Goal: Task Accomplishment & Management: Complete application form

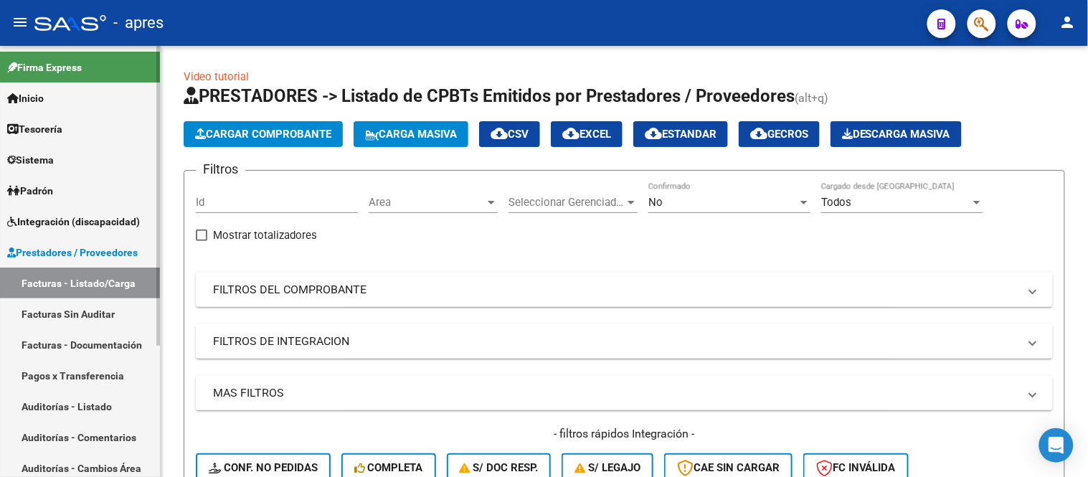
scroll to position [257, 0]
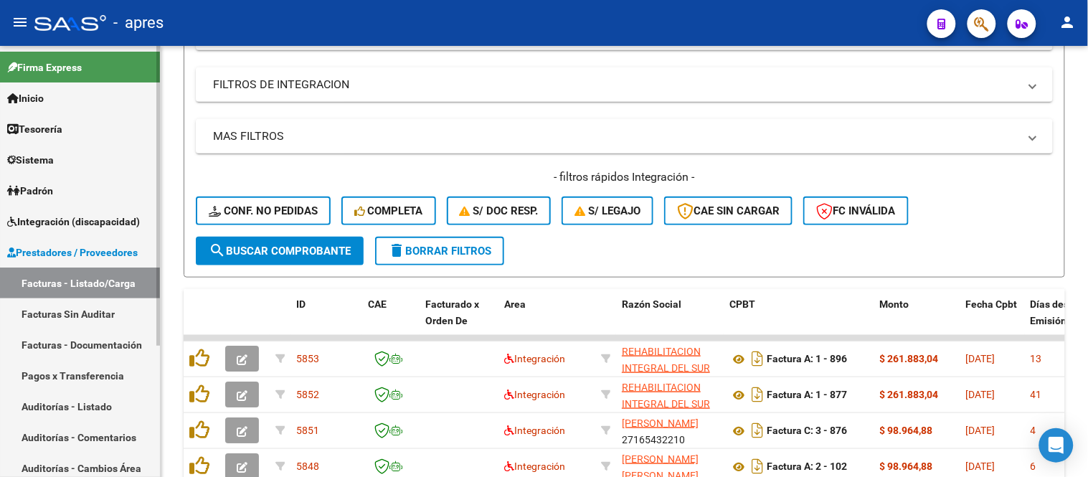
click at [100, 251] on span "Prestadores / Proveedores" at bounding box center [72, 253] width 131 height 16
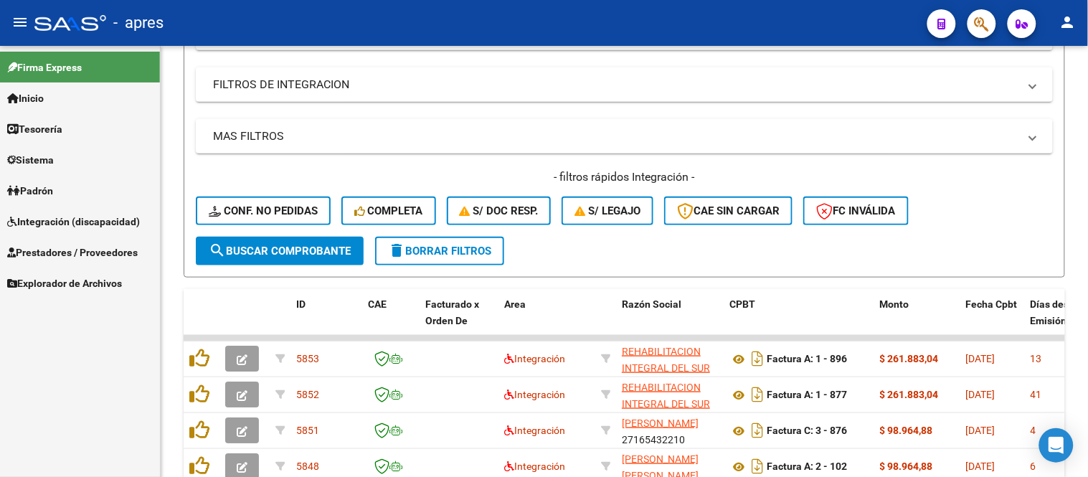
click at [111, 224] on span "Integración (discapacidad)" at bounding box center [73, 222] width 133 height 16
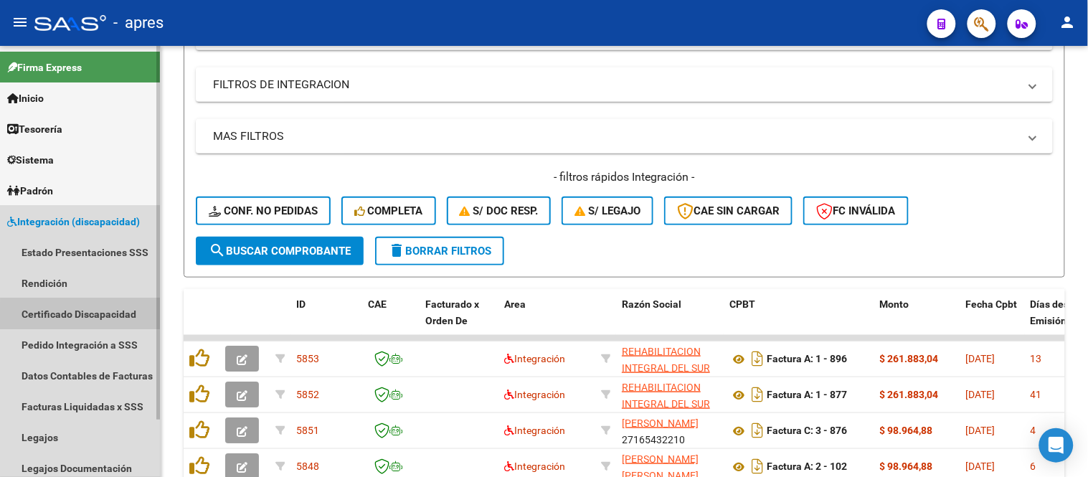
click at [93, 318] on link "Certificado Discapacidad" at bounding box center [80, 313] width 160 height 31
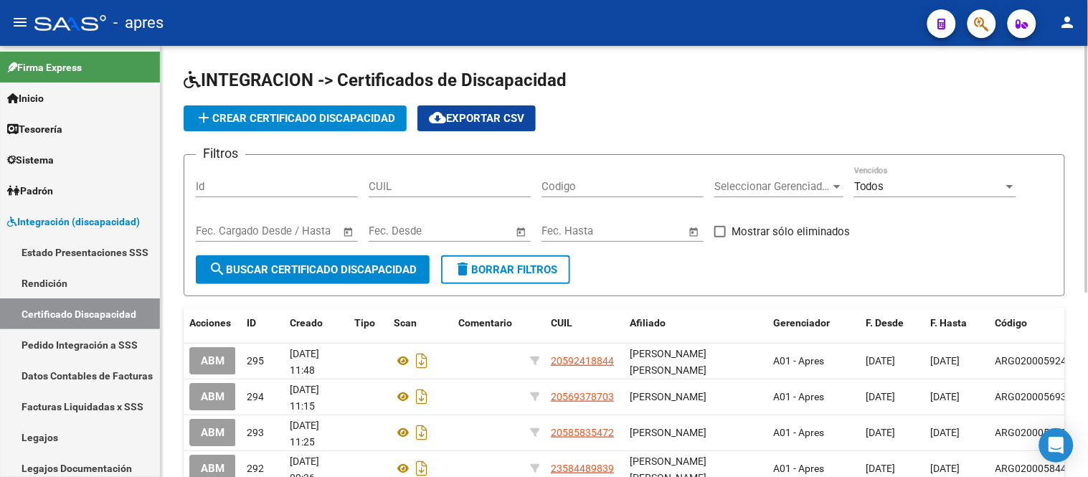
click at [427, 178] on div "CUIL" at bounding box center [450, 181] width 162 height 31
paste input "27-58107635-0"
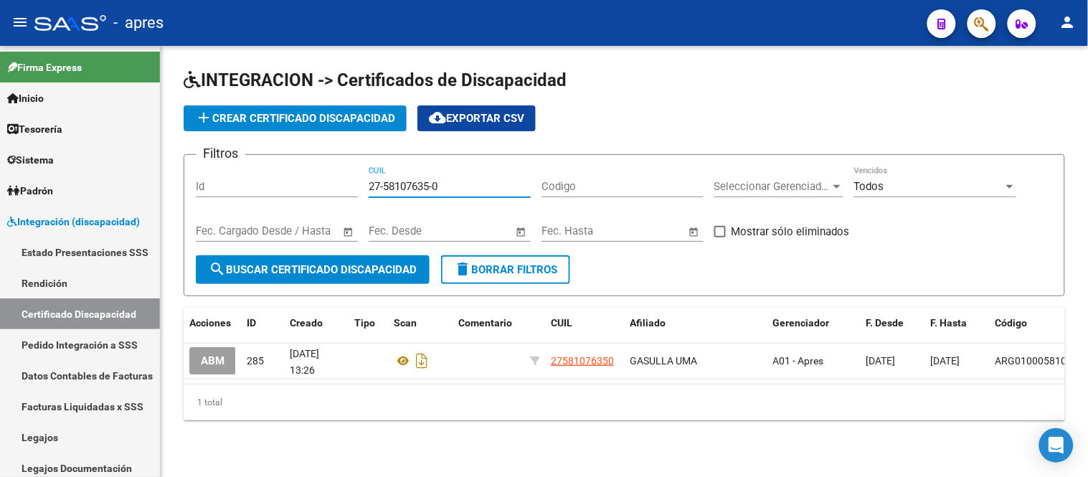
scroll to position [1, 0]
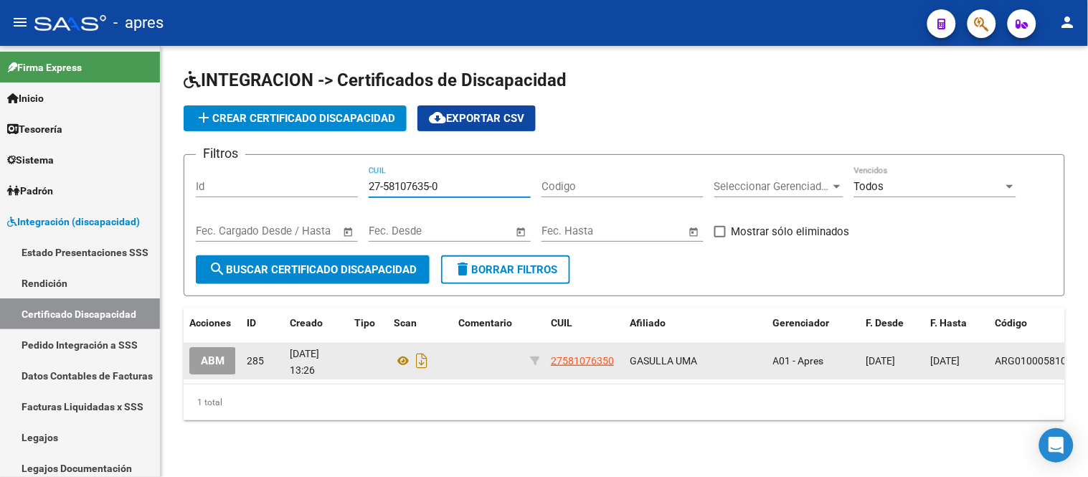
type input "27-58107635-0"
click at [211, 361] on span "ABM" at bounding box center [213, 361] width 24 height 13
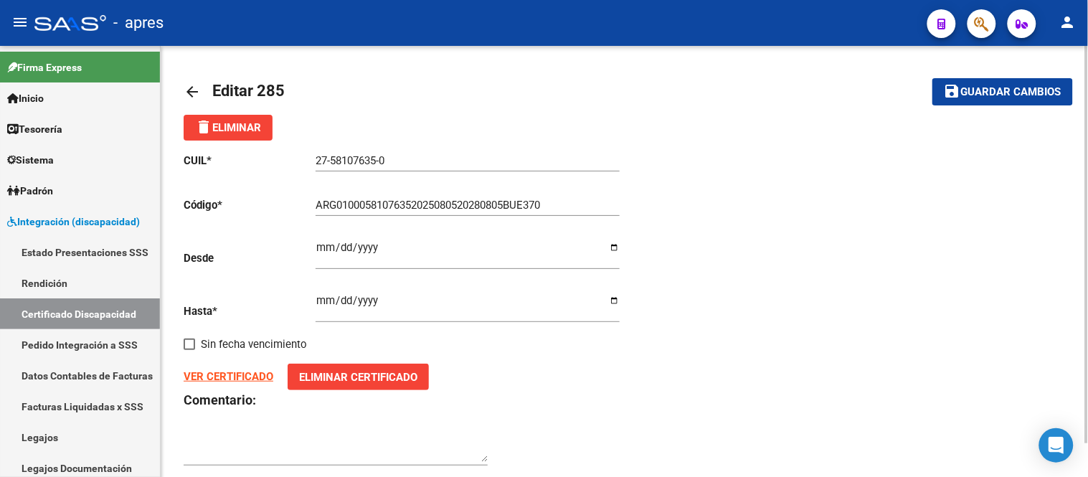
click at [228, 378] on strong "VER CERTIFICADO" at bounding box center [229, 376] width 90 height 13
click at [77, 18] on div at bounding box center [70, 23] width 72 height 16
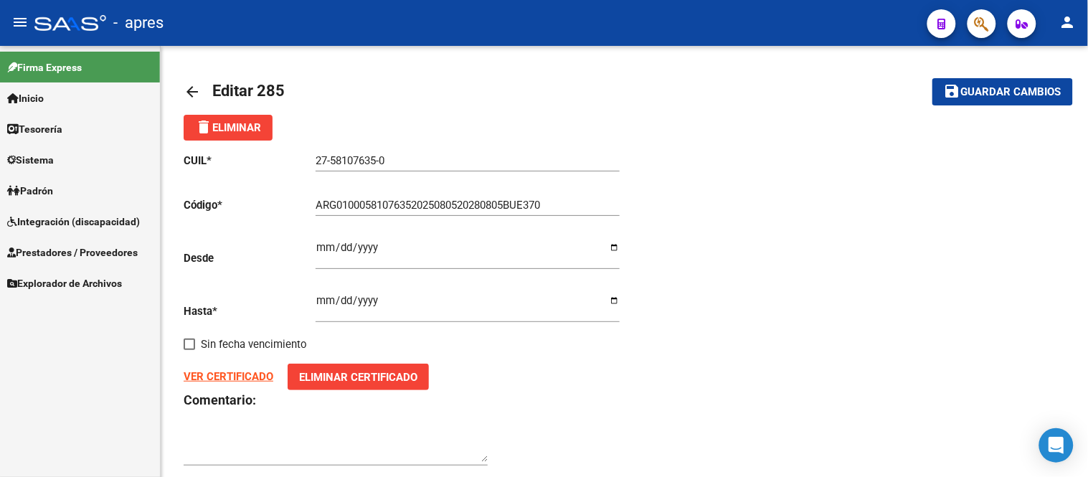
click at [88, 90] on link "Inicio" at bounding box center [80, 97] width 160 height 31
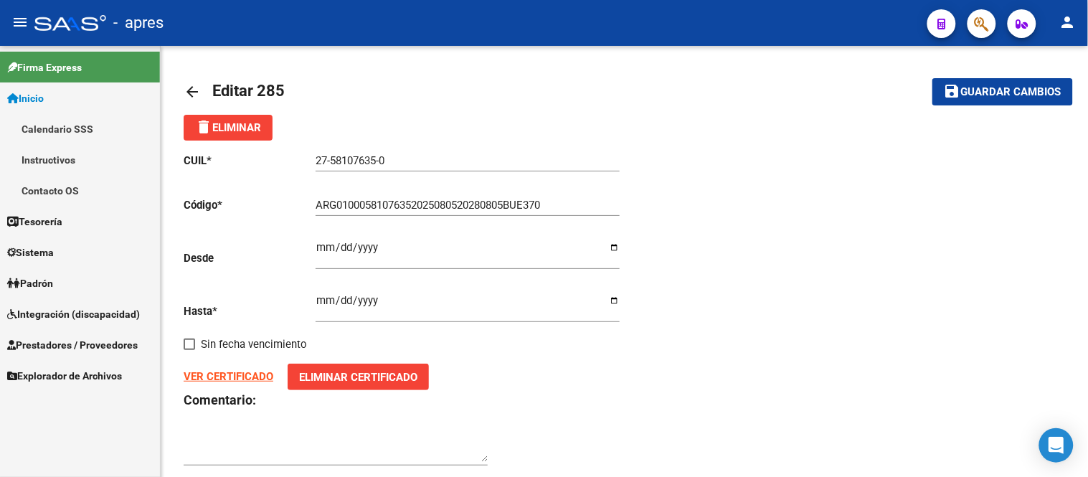
click at [108, 187] on link "Contacto OS" at bounding box center [80, 190] width 160 height 31
click at [104, 124] on link "Calendario SSS" at bounding box center [80, 128] width 160 height 31
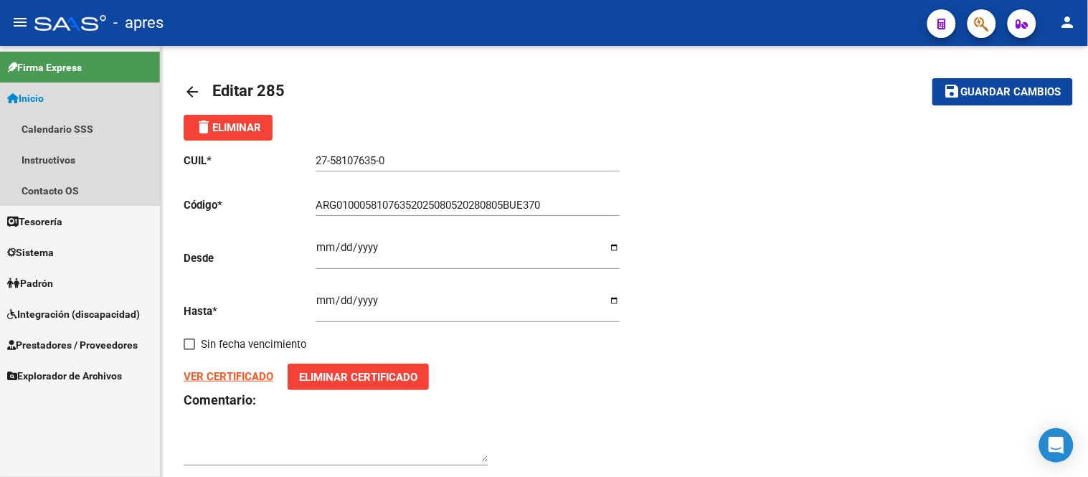
click at [52, 94] on link "Inicio" at bounding box center [80, 97] width 160 height 31
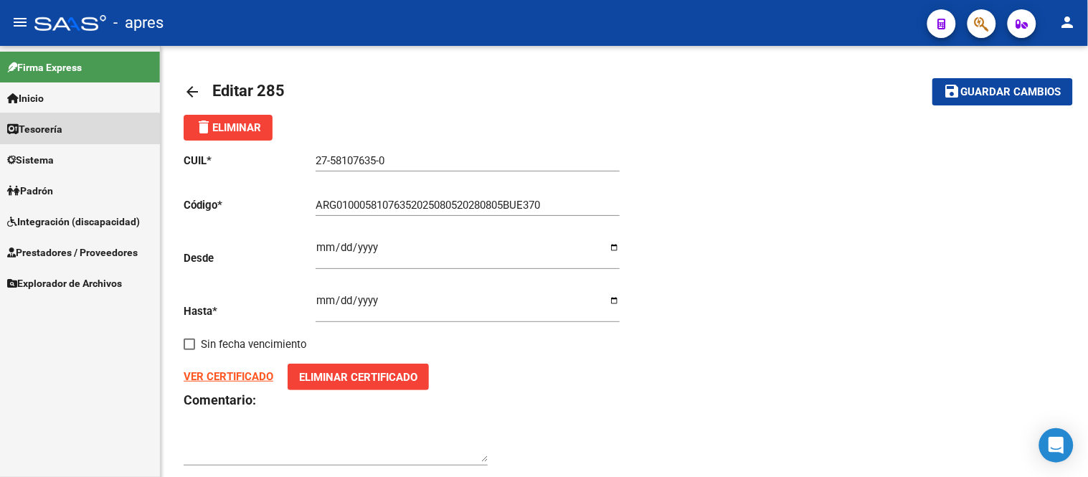
click at [72, 129] on link "Tesorería" at bounding box center [80, 128] width 160 height 31
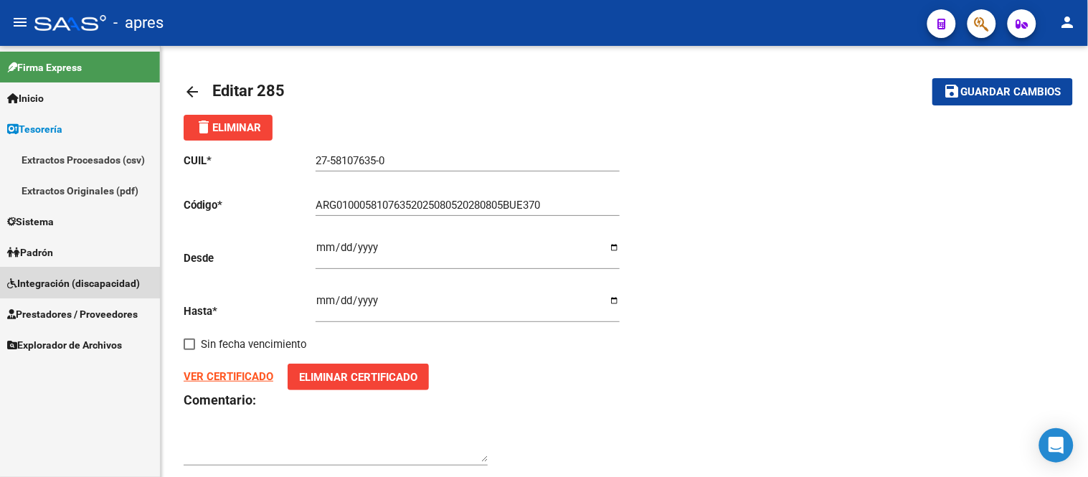
click at [80, 291] on link "Integración (discapacidad)" at bounding box center [80, 282] width 160 height 31
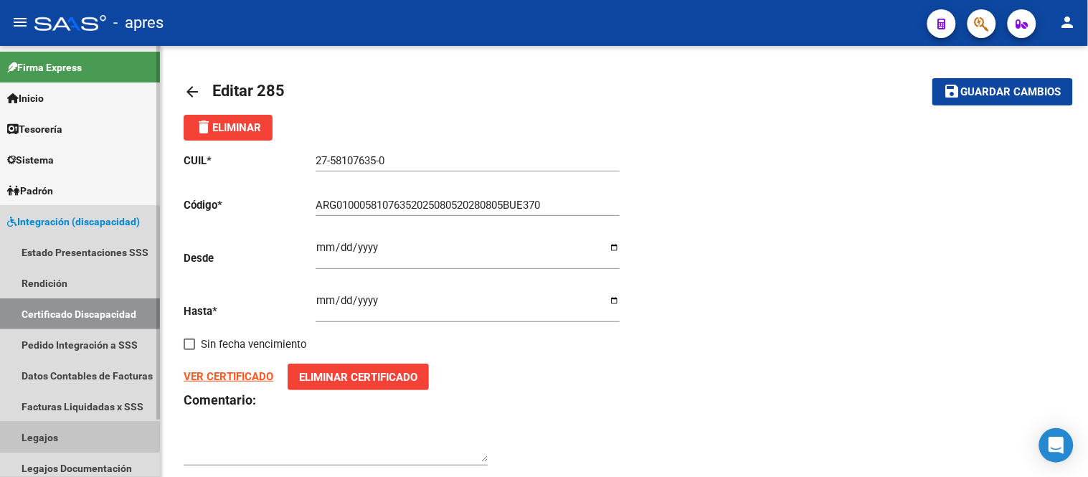
click at [56, 427] on link "Legajos" at bounding box center [80, 437] width 160 height 31
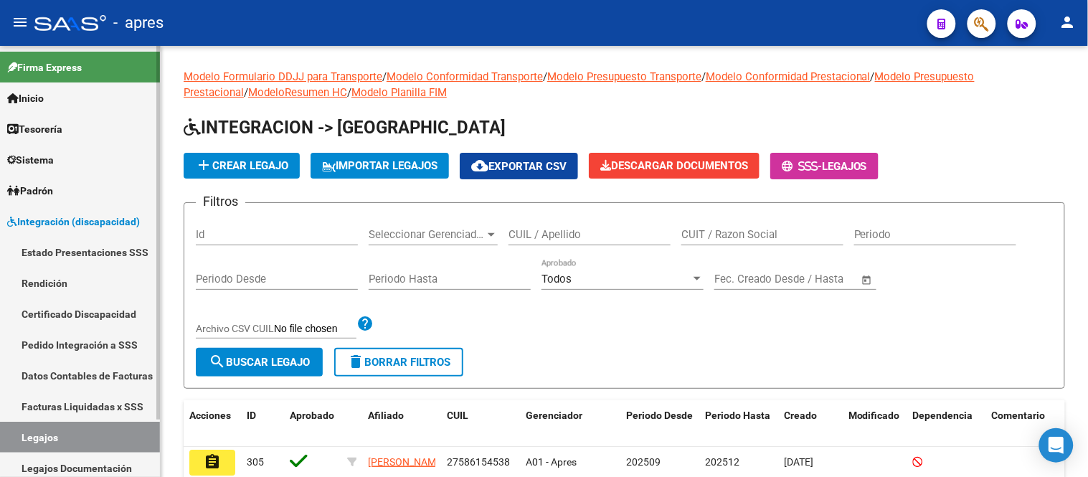
scroll to position [67, 0]
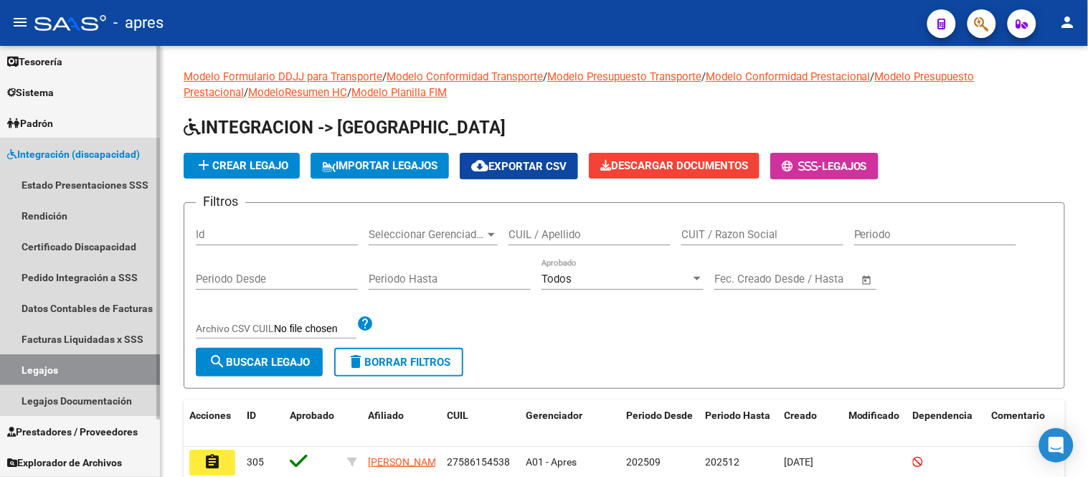
click at [98, 166] on link "Integración (discapacidad)" at bounding box center [80, 153] width 160 height 31
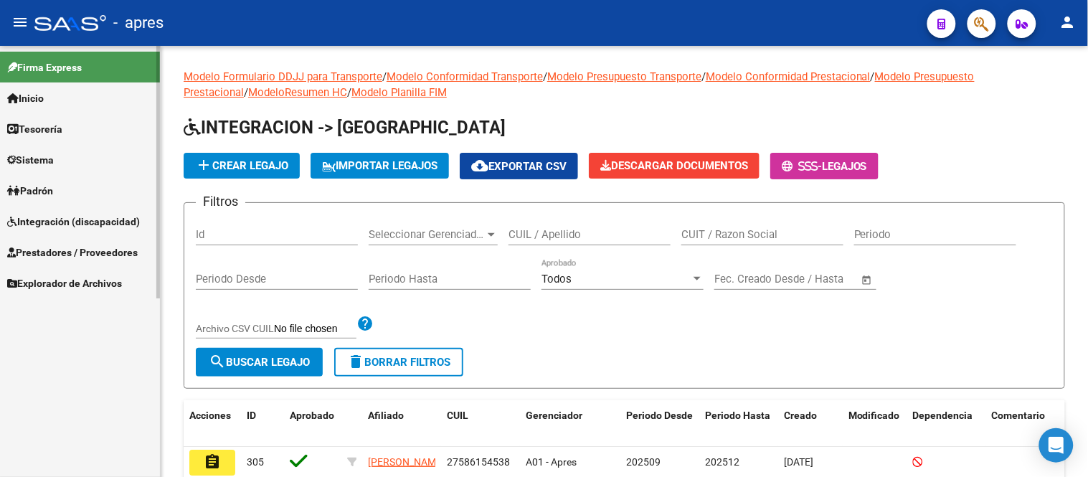
scroll to position [0, 0]
click at [108, 251] on span "Prestadores / Proveedores" at bounding box center [72, 253] width 131 height 16
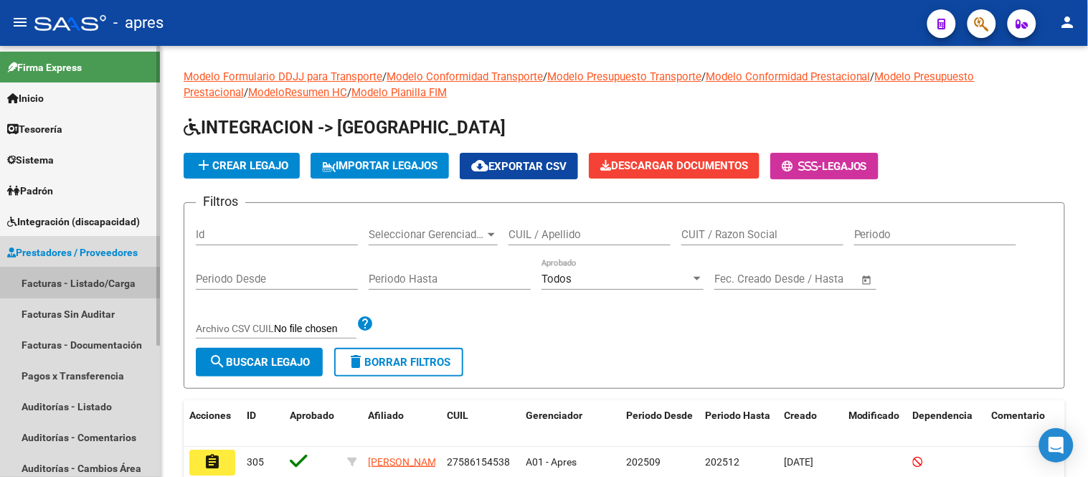
click at [103, 283] on link "Facturas - Listado/Carga" at bounding box center [80, 282] width 160 height 31
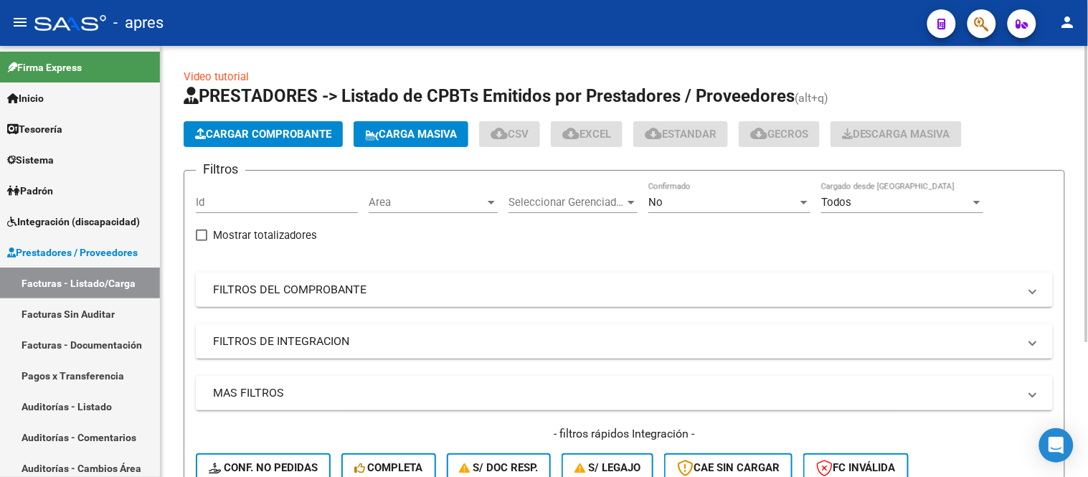
click at [442, 199] on span "Area" at bounding box center [427, 202] width 116 height 13
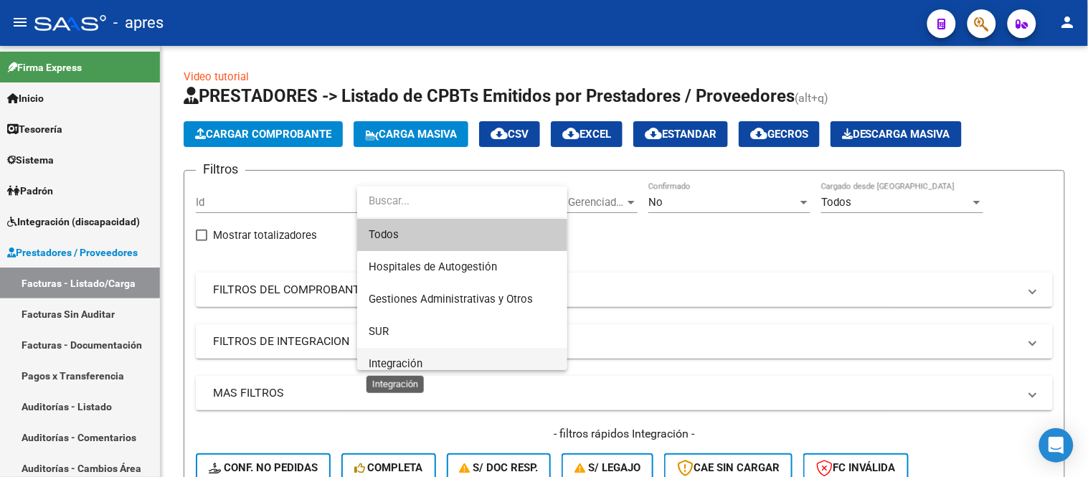
click at [411, 359] on span "Integración" at bounding box center [396, 363] width 54 height 13
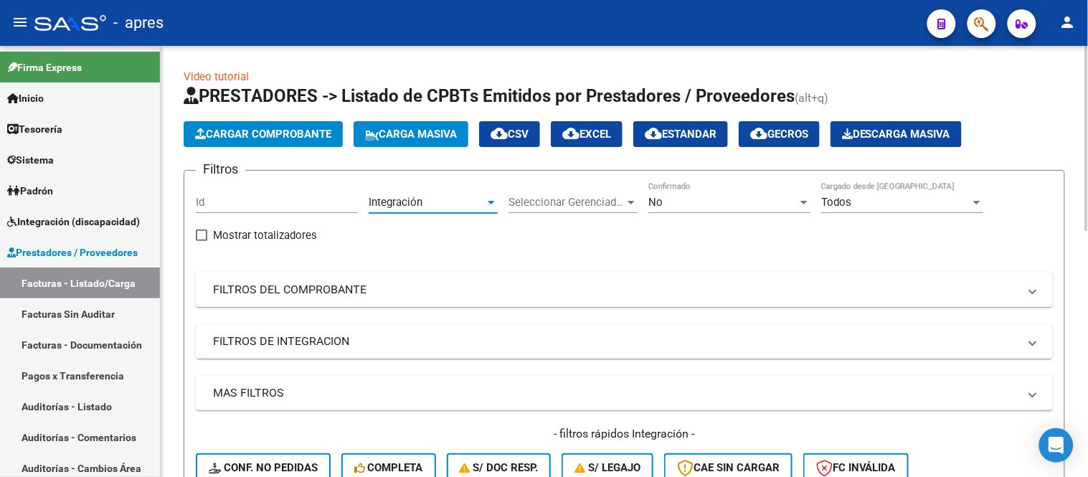
scroll to position [10, 0]
click at [637, 192] on div "Seleccionar Gerenciador Seleccionar Gerenciador" at bounding box center [572, 197] width 129 height 31
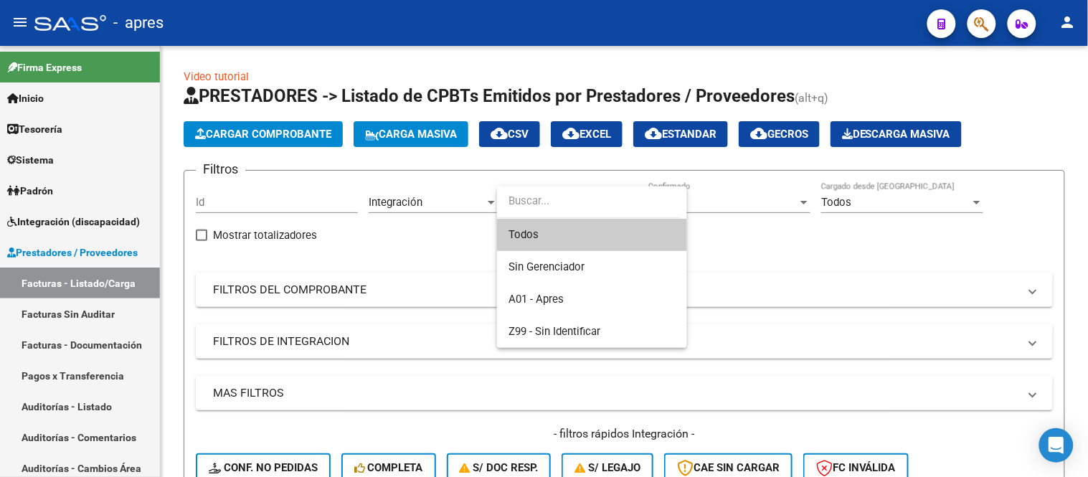
click at [584, 229] on span "Todos" at bounding box center [591, 235] width 167 height 32
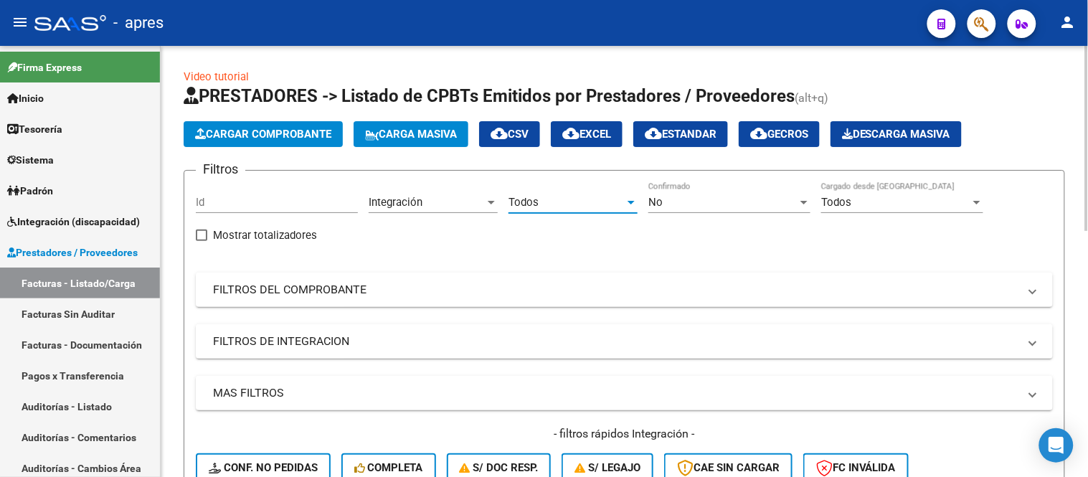
click at [740, 201] on div "No" at bounding box center [722, 202] width 149 height 13
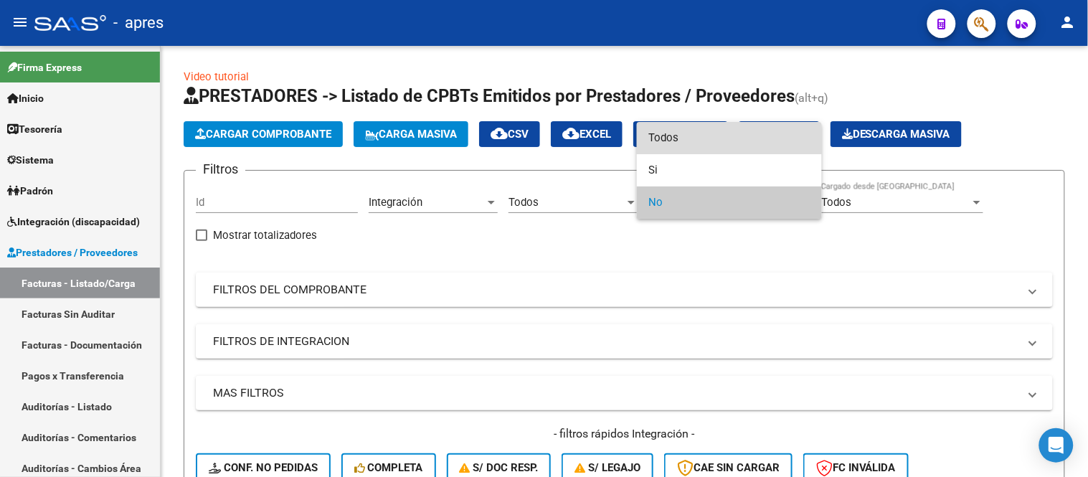
click at [688, 137] on span "Todos" at bounding box center [729, 138] width 162 height 32
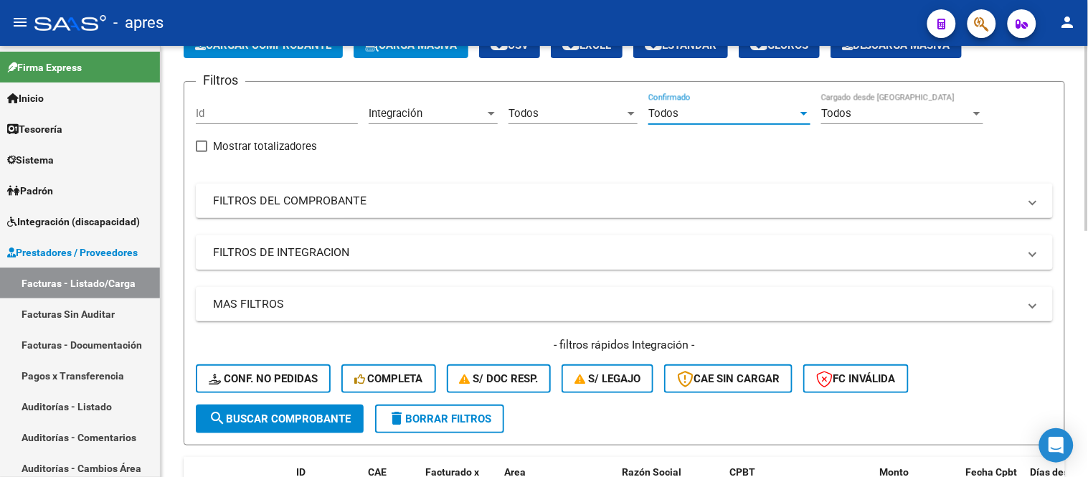
scroll to position [80, 0]
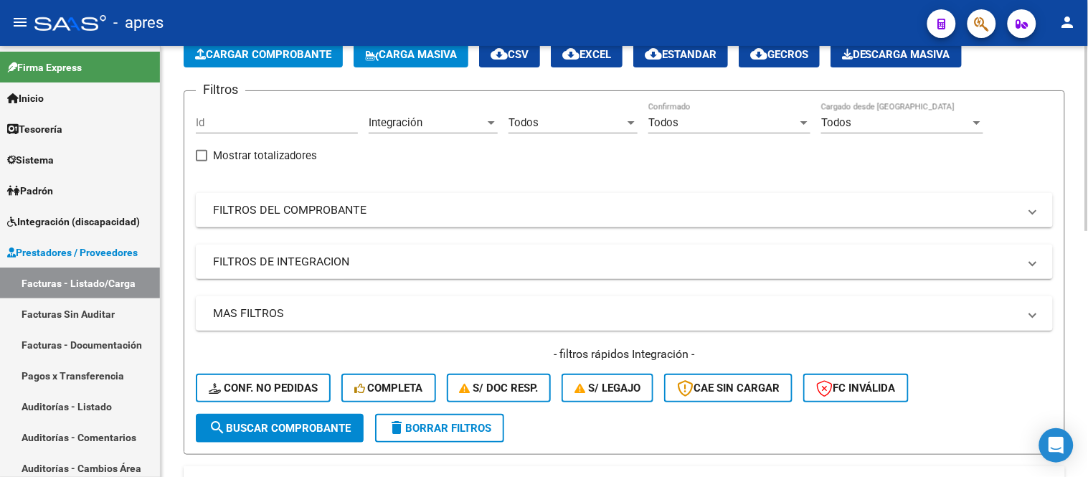
click at [295, 305] on mat-expansion-panel-header "MAS FILTROS" at bounding box center [624, 313] width 857 height 34
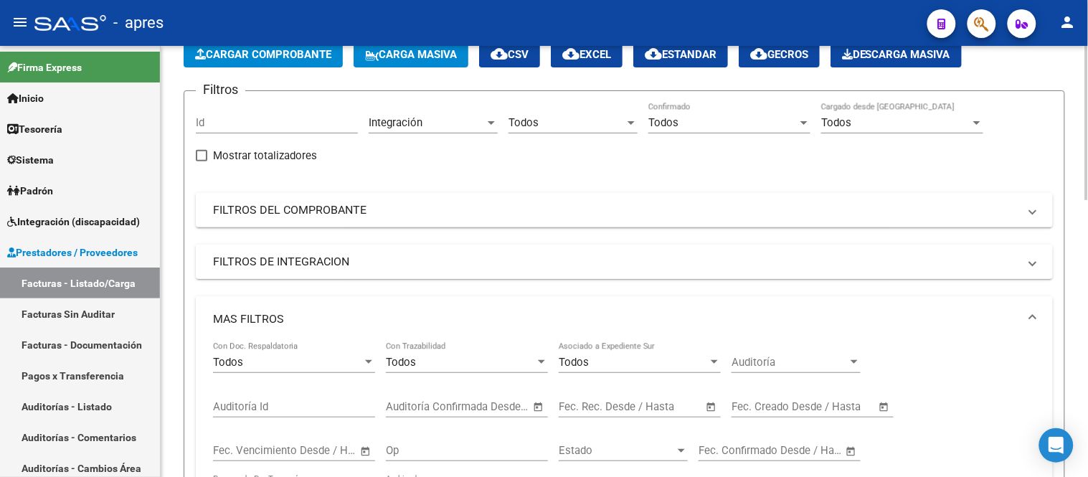
click at [277, 261] on mat-panel-title "FILTROS DE INTEGRACION" at bounding box center [615, 262] width 805 height 16
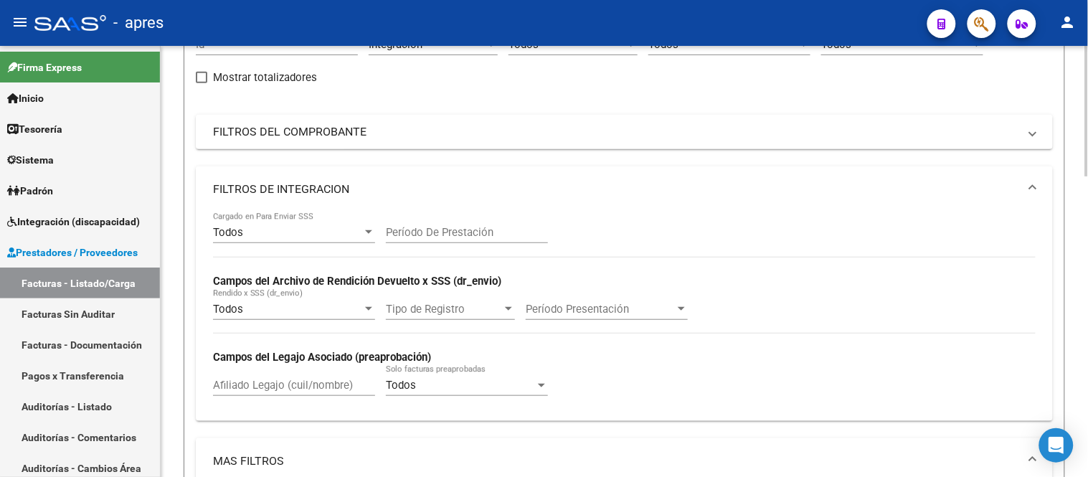
scroll to position [239, 0]
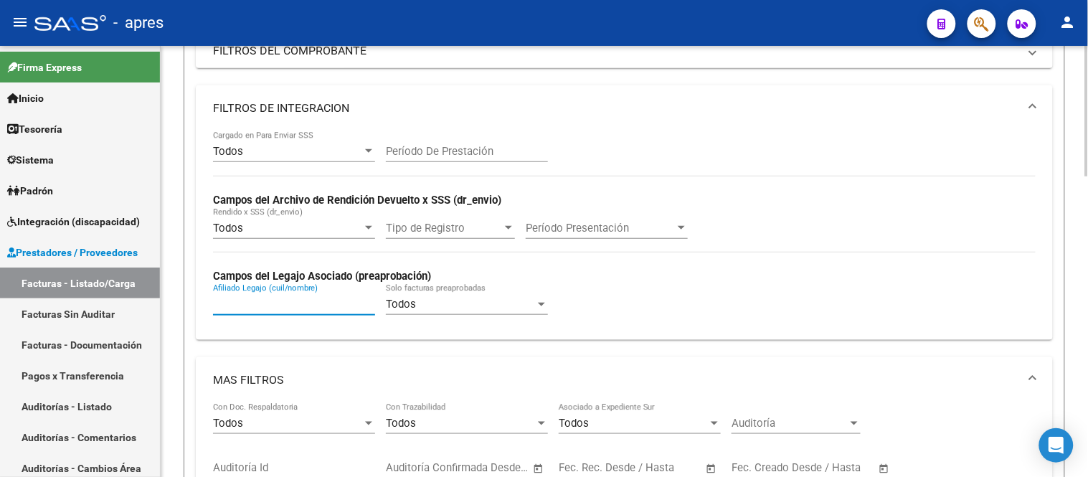
click at [283, 298] on input "Afiliado Legajo (cuil/nombre)" at bounding box center [294, 304] width 162 height 13
type input "c"
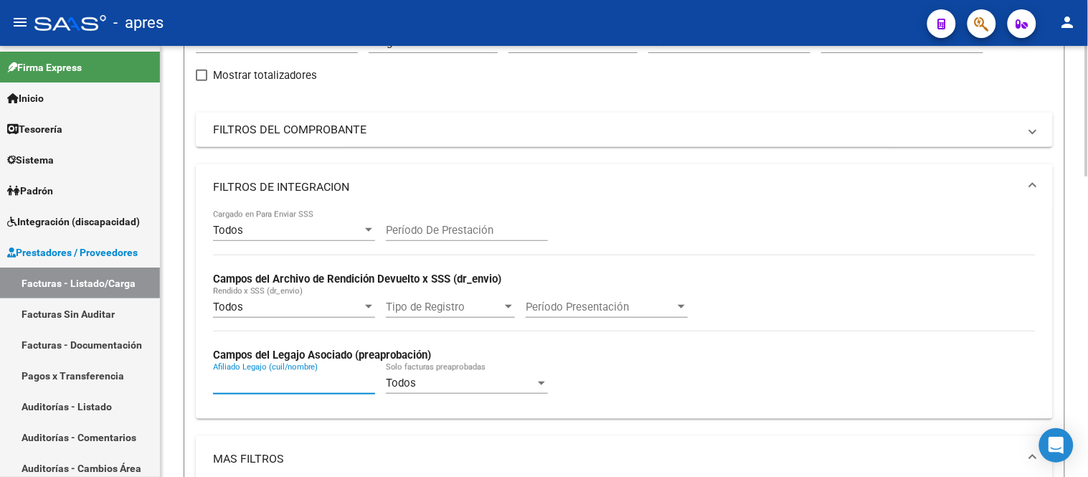
scroll to position [159, 0]
click at [413, 139] on mat-expansion-panel-header "FILTROS DEL COMPROBANTE" at bounding box center [624, 130] width 857 height 34
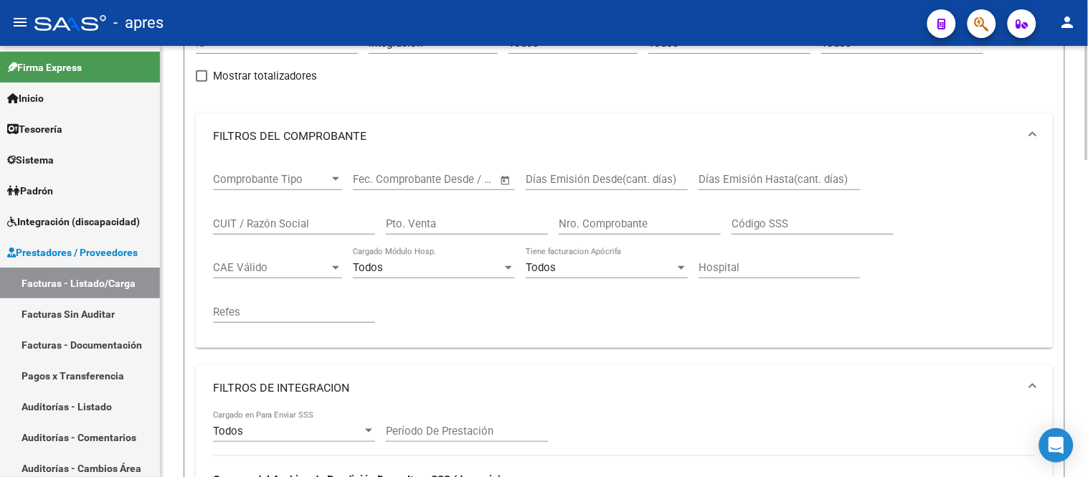
click at [267, 217] on input "CUIT / Razón Social" at bounding box center [294, 223] width 162 height 13
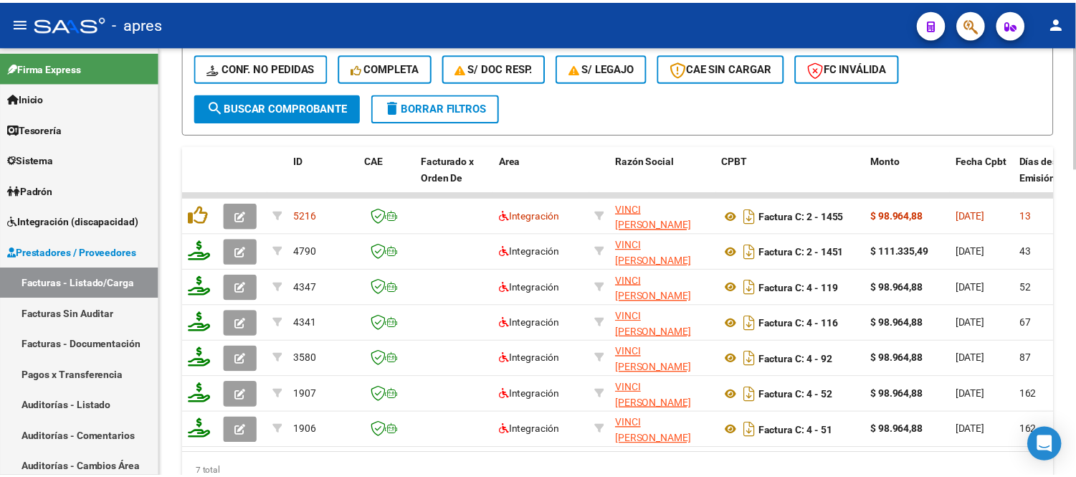
scroll to position [1035, 0]
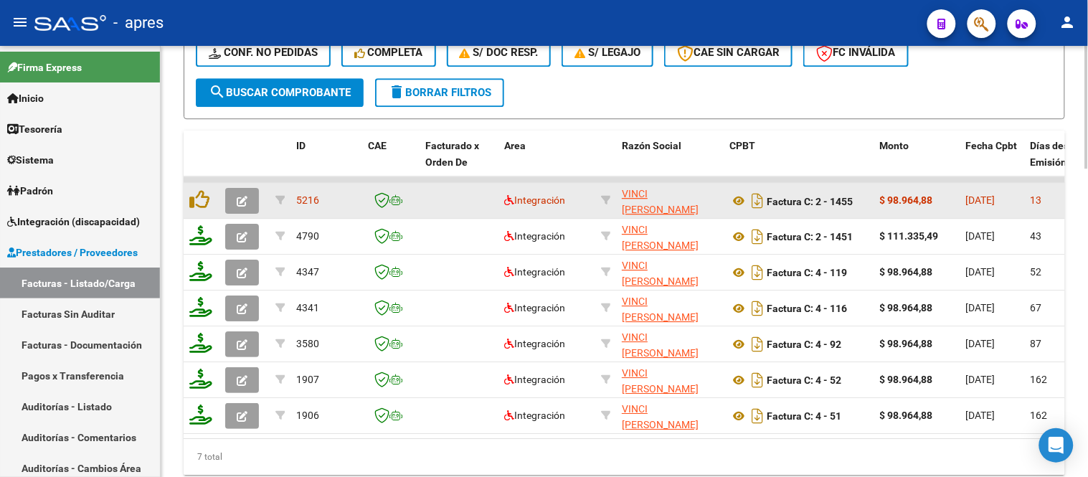
type input "vinci"
click at [245, 203] on icon "button" at bounding box center [242, 201] width 11 height 11
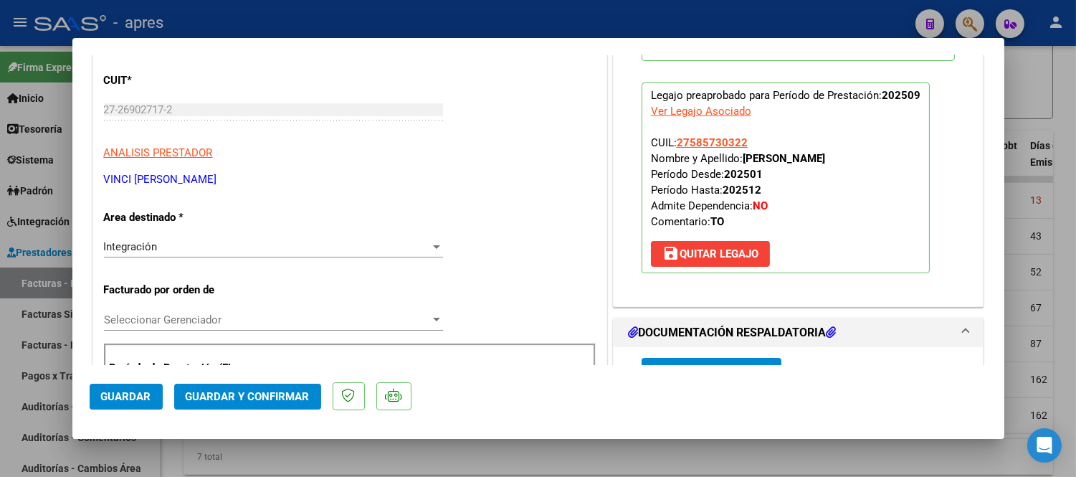
click at [569, 453] on div at bounding box center [538, 238] width 1076 height 477
type input "$ 0,00"
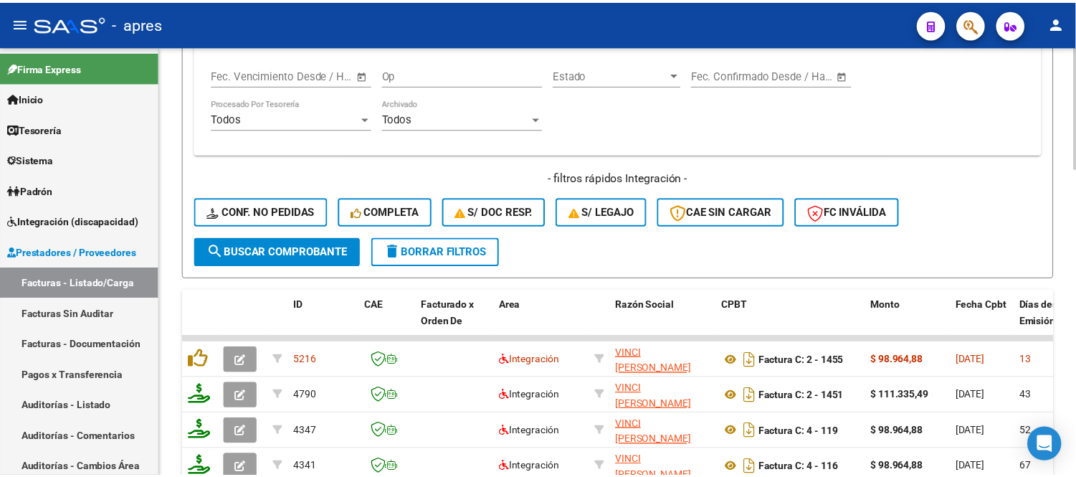
scroll to position [956, 0]
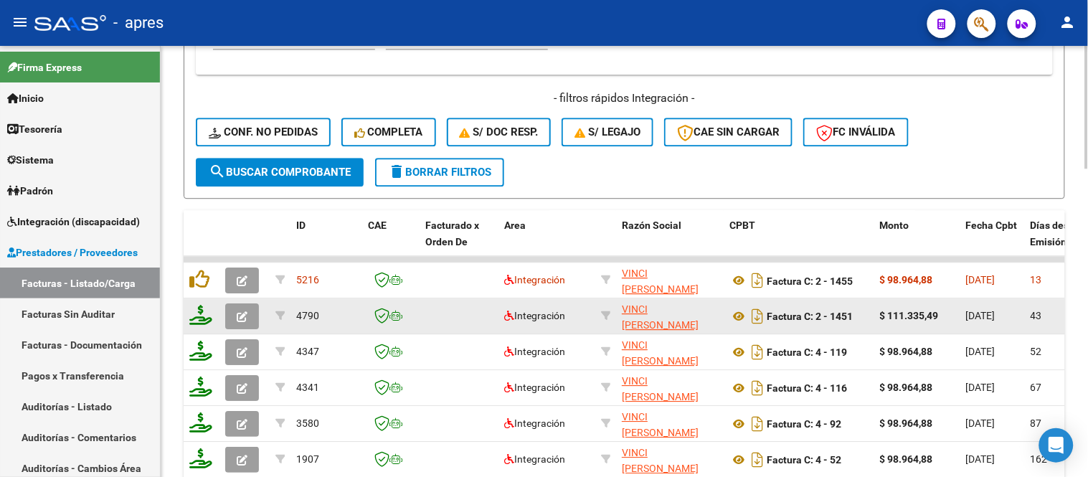
click at [241, 320] on icon "button" at bounding box center [242, 316] width 11 height 11
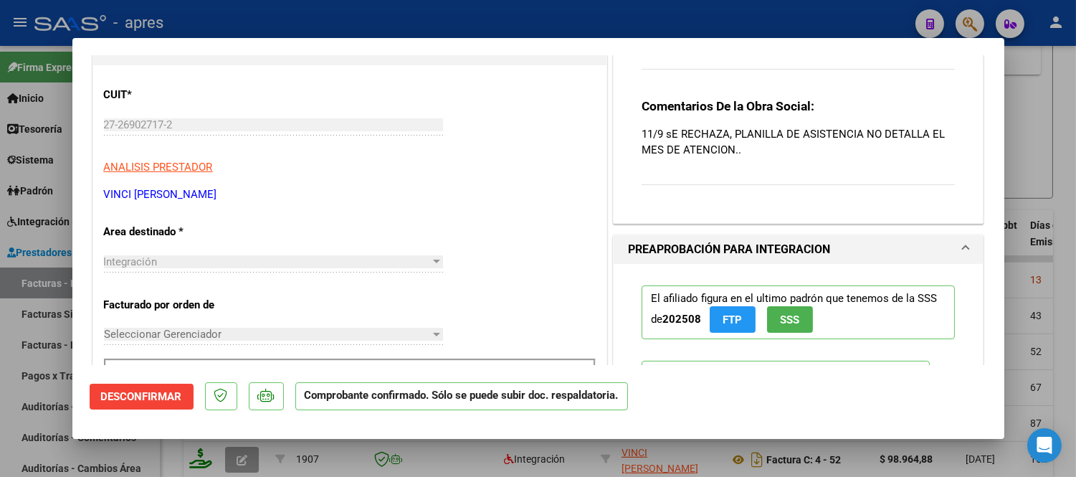
scroll to position [318, 0]
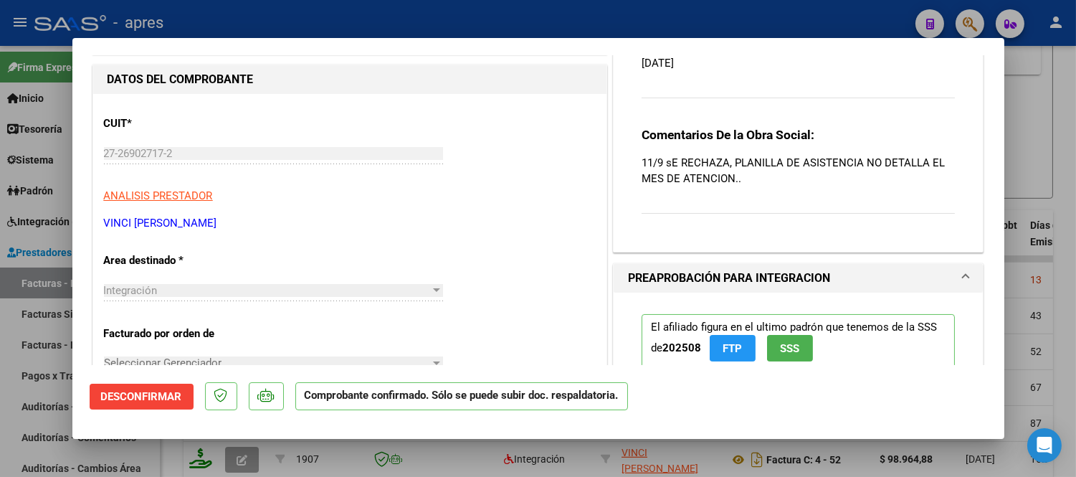
click at [518, 440] on div at bounding box center [538, 238] width 1076 height 477
type input "$ 0,00"
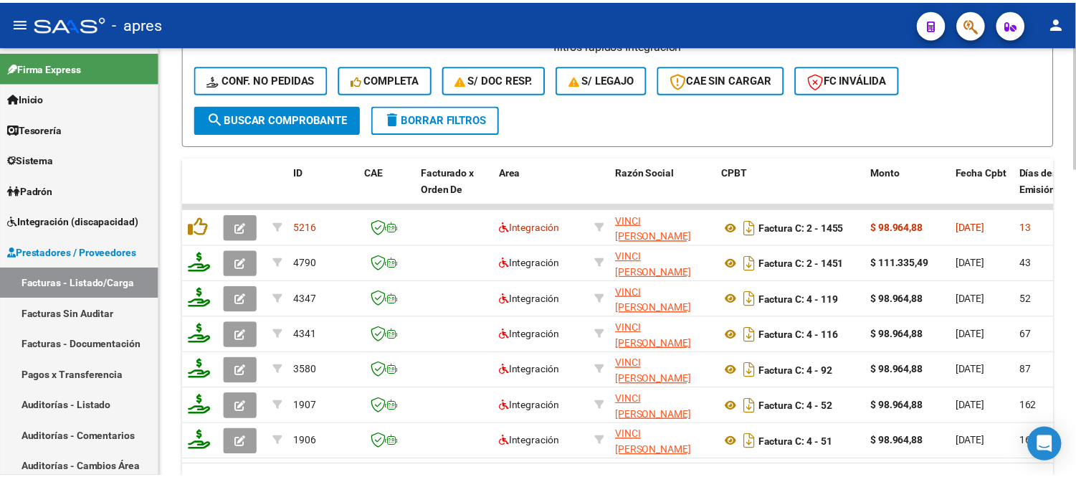
scroll to position [1035, 0]
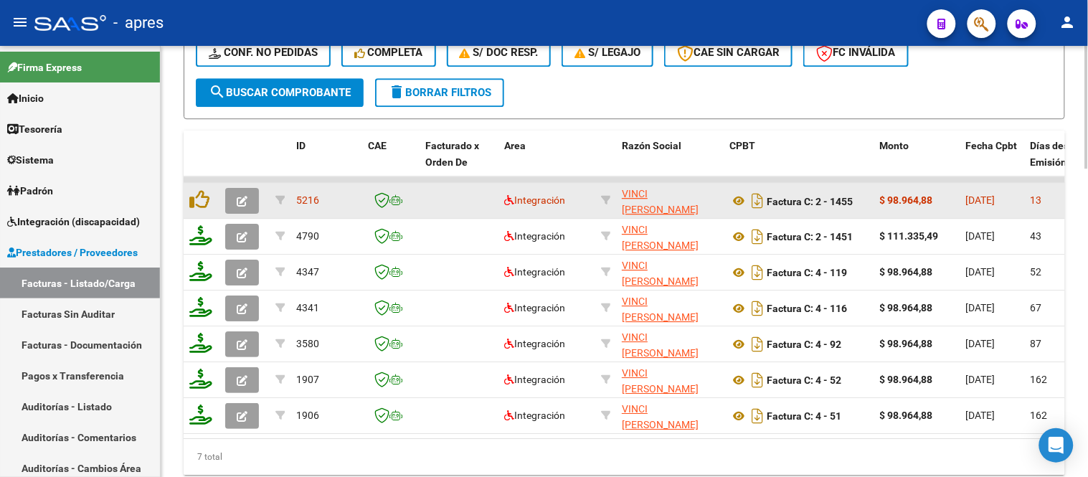
click at [247, 194] on span "button" at bounding box center [242, 200] width 11 height 13
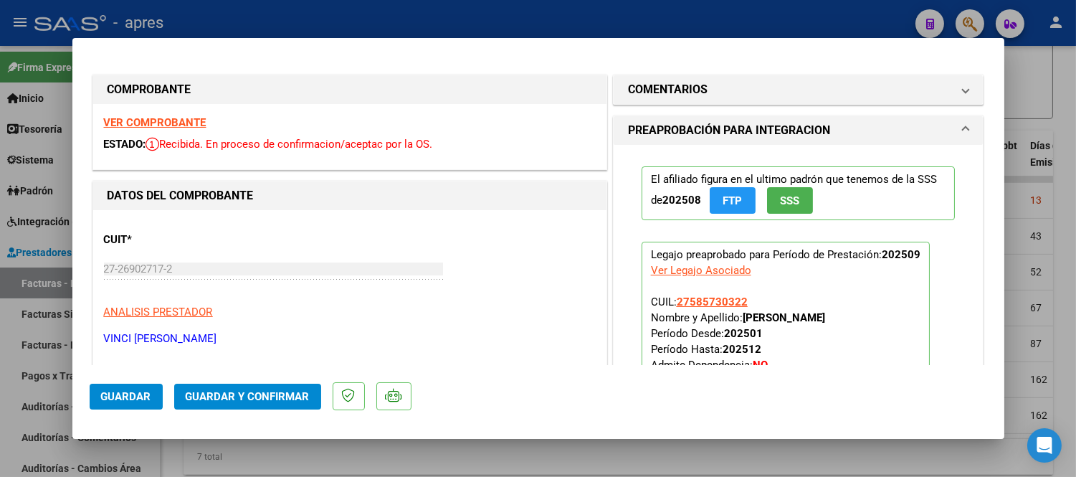
scroll to position [159, 0]
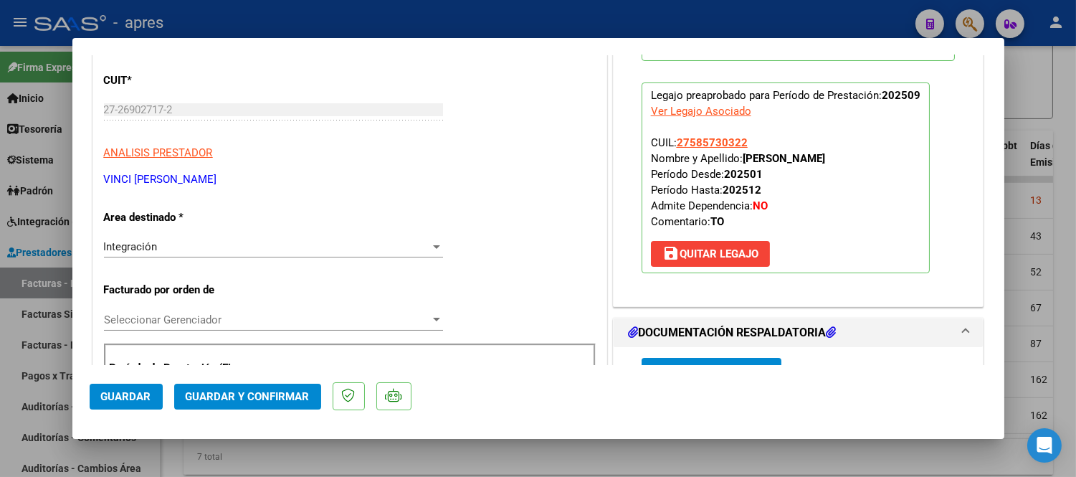
click at [648, 463] on div at bounding box center [538, 238] width 1076 height 477
type input "$ 0,00"
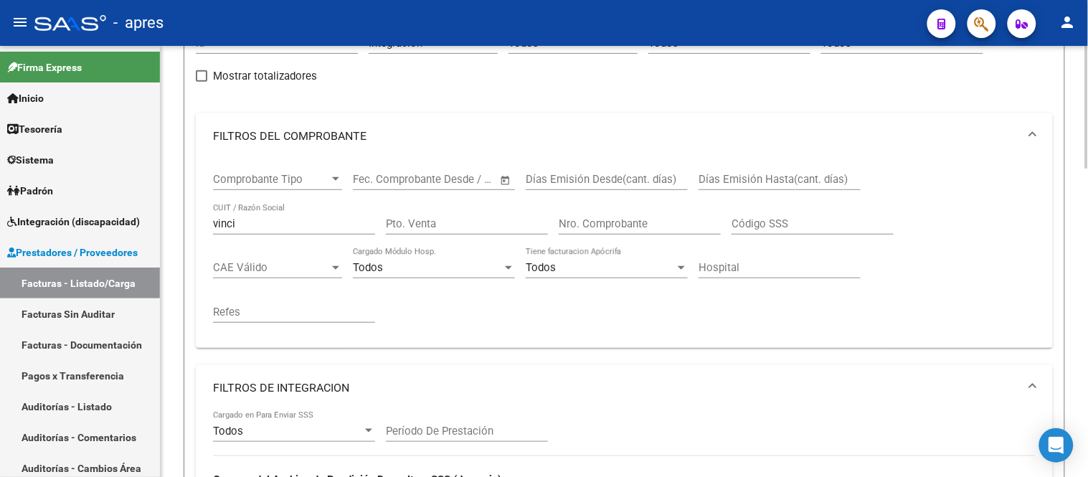
scroll to position [80, 0]
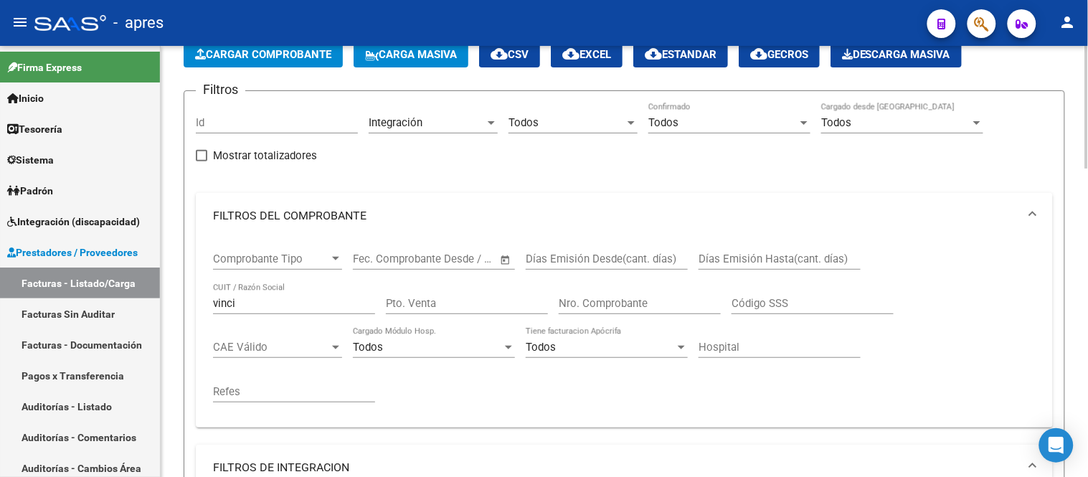
click at [432, 122] on div "Integración" at bounding box center [427, 122] width 116 height 13
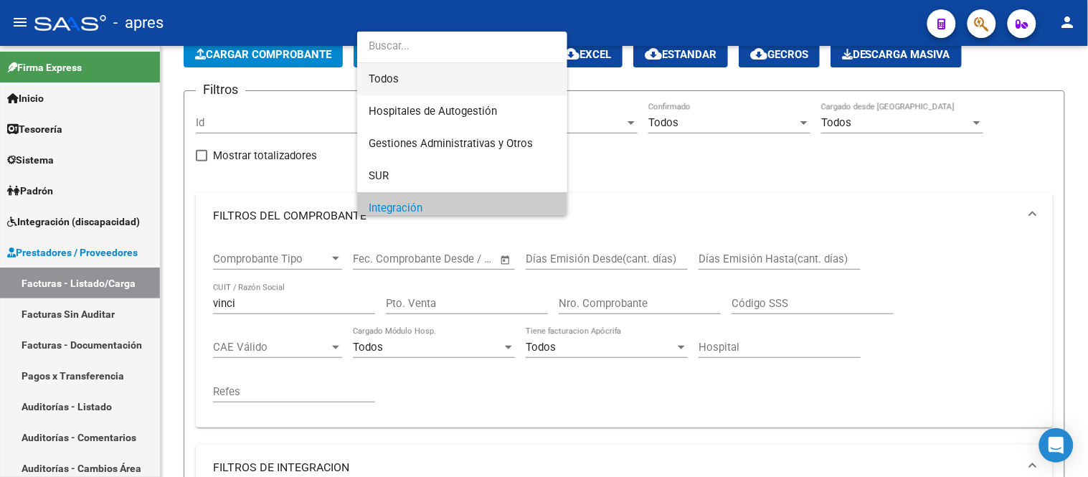
scroll to position [0, 0]
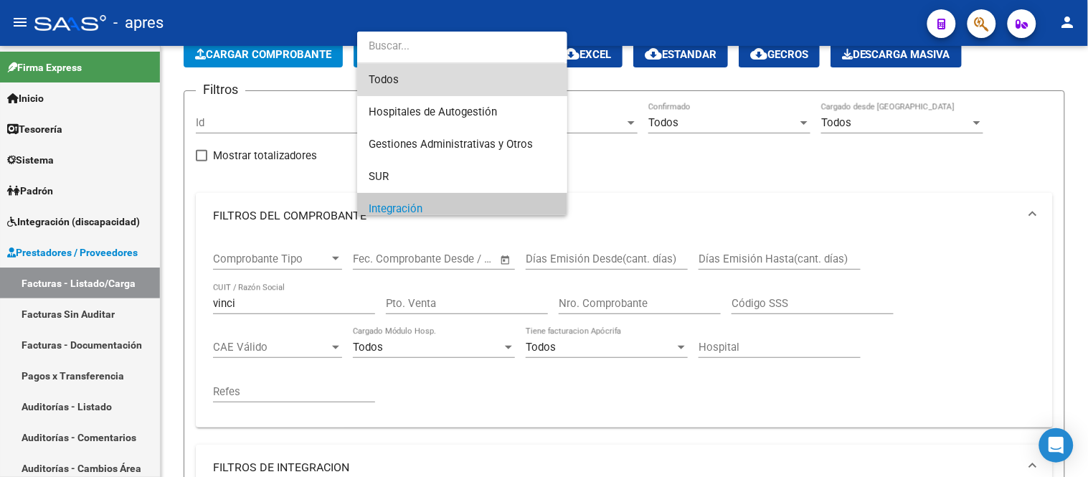
click at [470, 77] on span "Todos" at bounding box center [462, 80] width 187 height 32
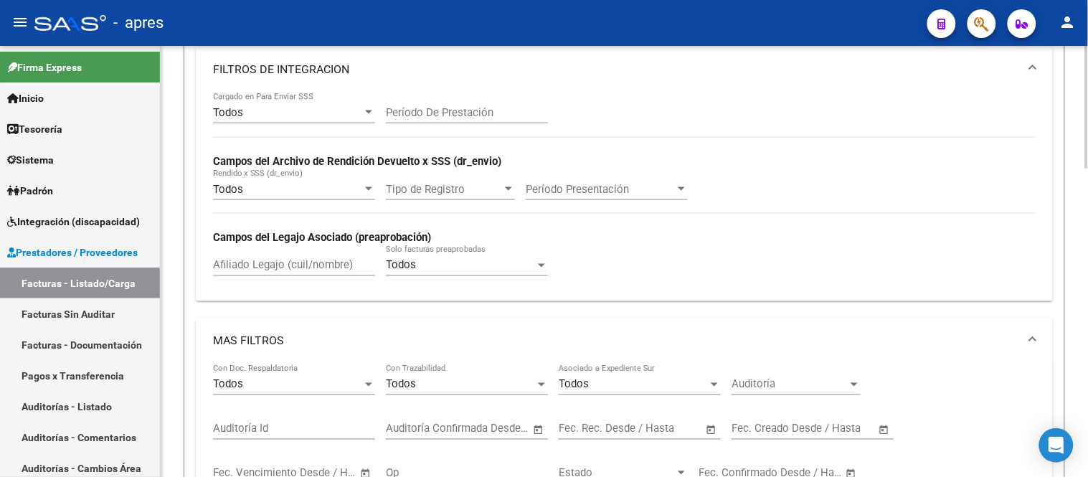
scroll to position [797, 0]
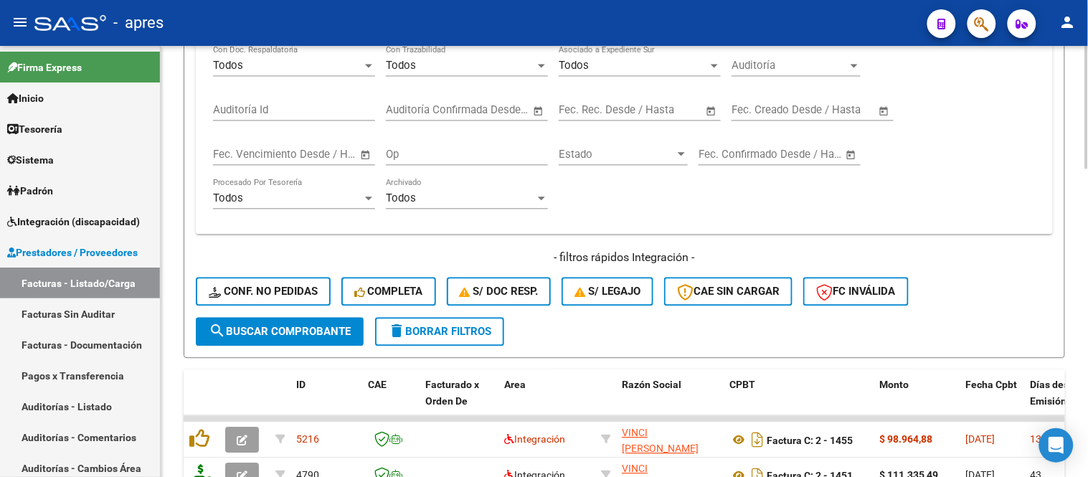
click at [270, 326] on span "search Buscar Comprobante" at bounding box center [280, 331] width 142 height 13
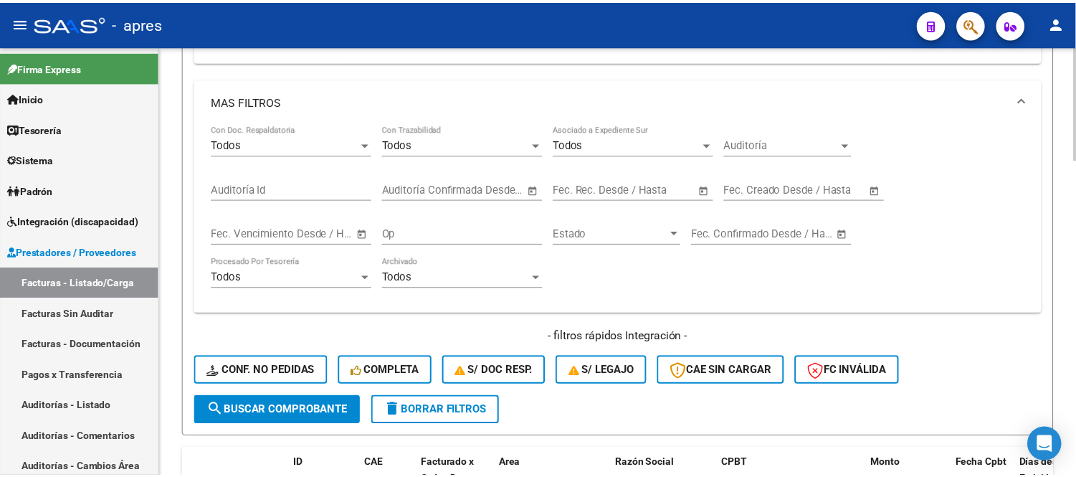
scroll to position [1115, 0]
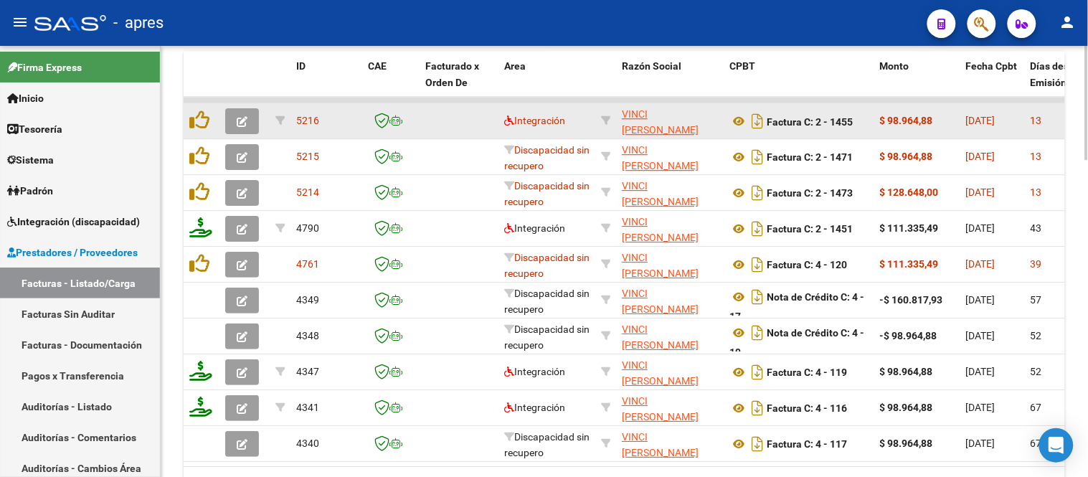
click at [242, 130] on button "button" at bounding box center [242, 121] width 34 height 26
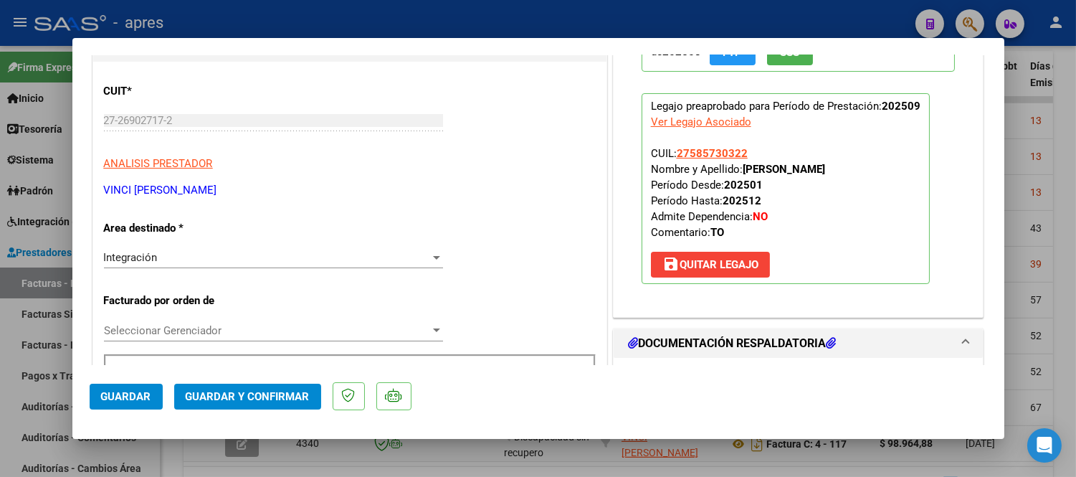
scroll to position [159, 0]
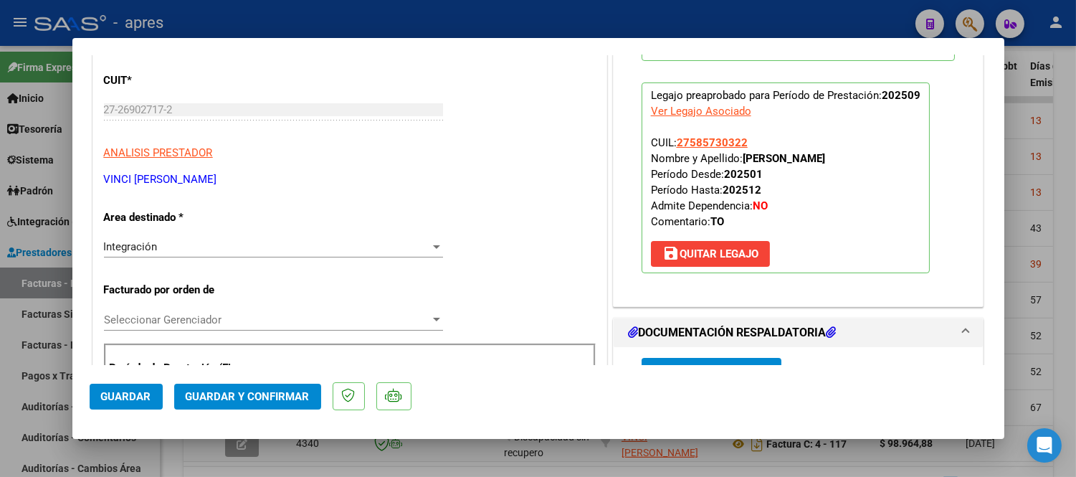
click at [480, 452] on div at bounding box center [538, 238] width 1076 height 477
type input "$ 0,00"
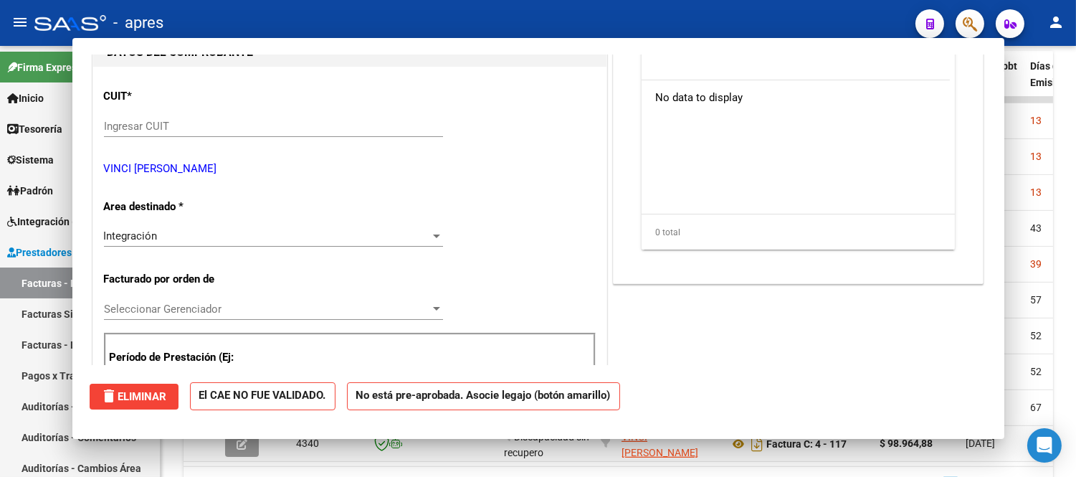
scroll to position [175, 0]
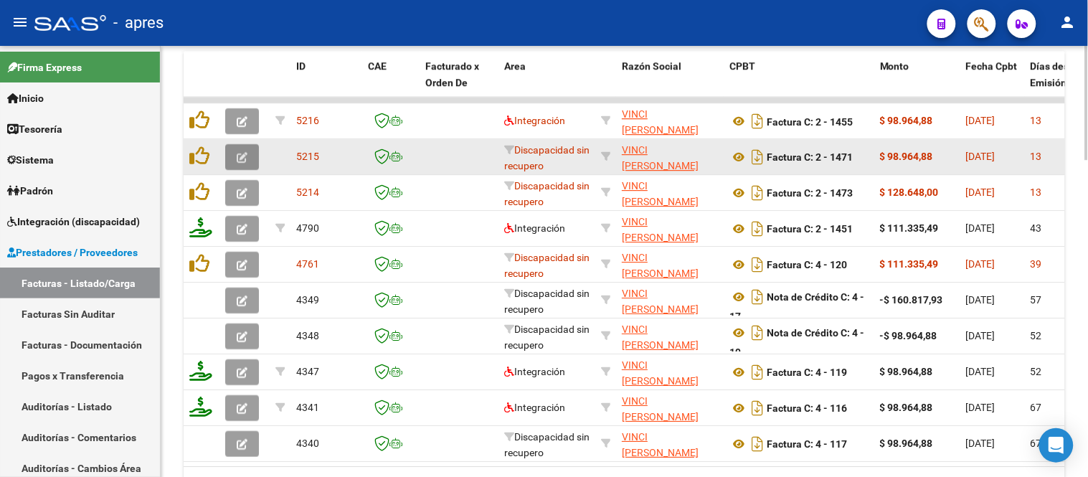
click at [240, 158] on icon "button" at bounding box center [242, 157] width 11 height 11
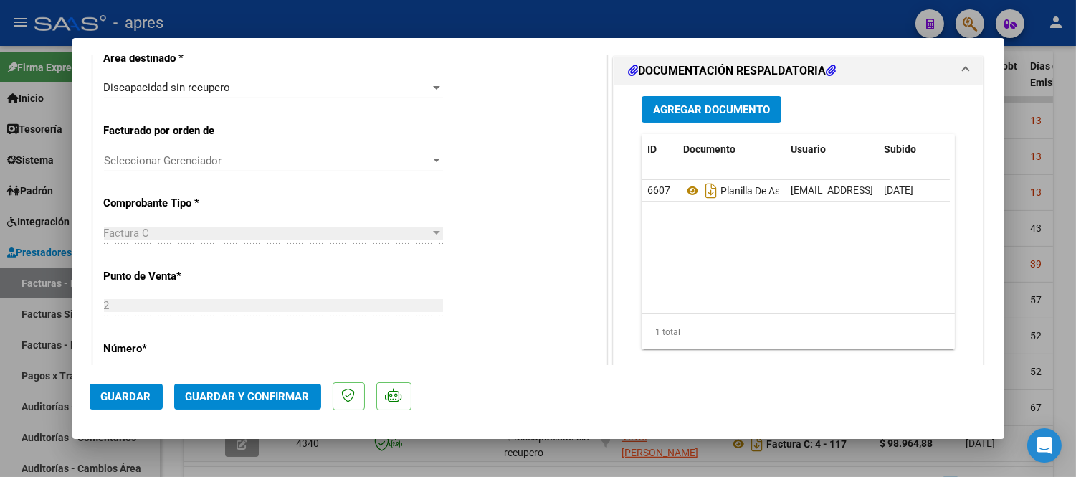
scroll to position [0, 0]
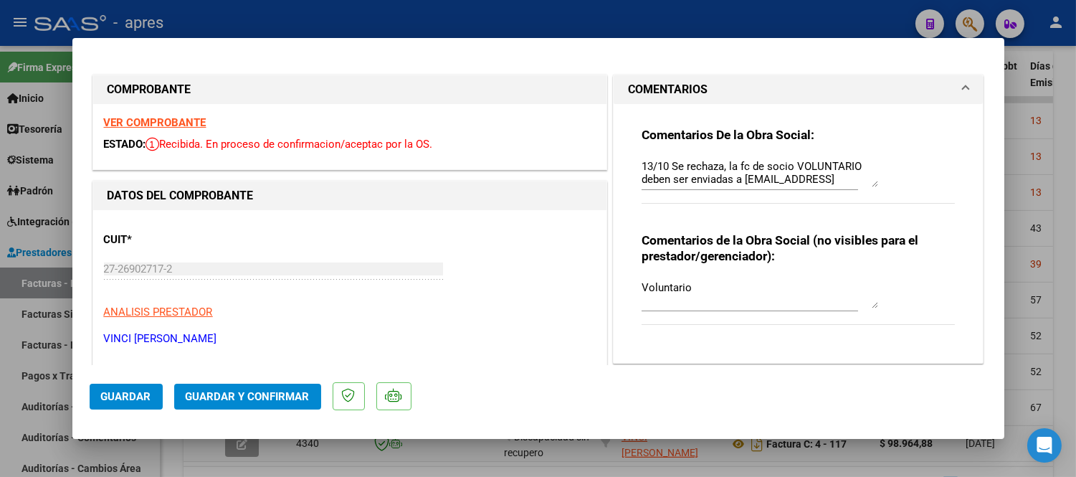
click at [490, 467] on div at bounding box center [538, 238] width 1076 height 477
type input "$ 0,00"
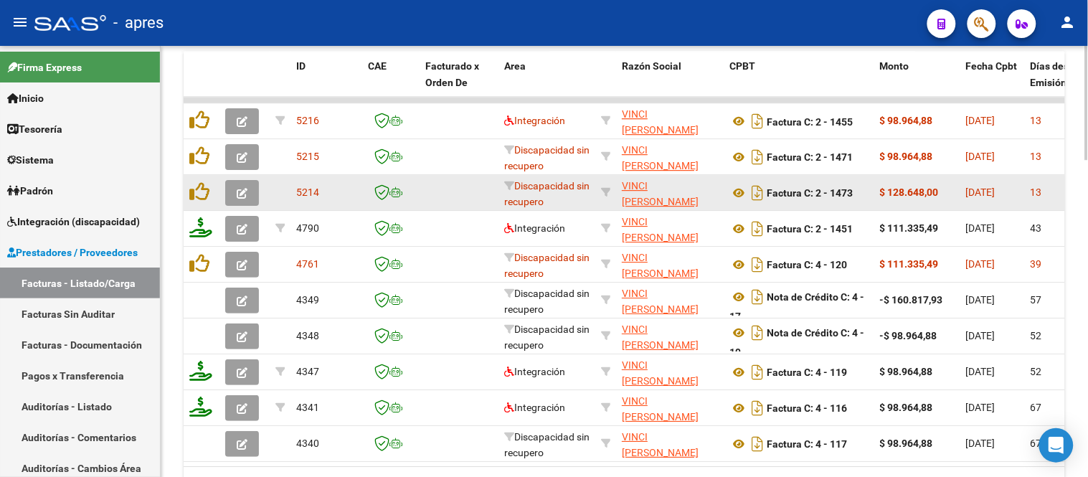
click at [255, 196] on button "button" at bounding box center [242, 193] width 34 height 26
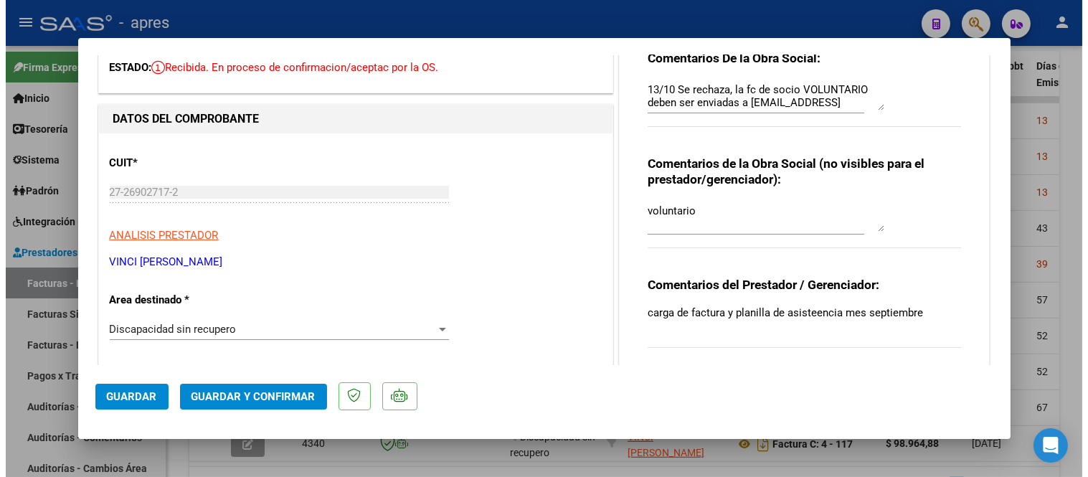
scroll to position [80, 0]
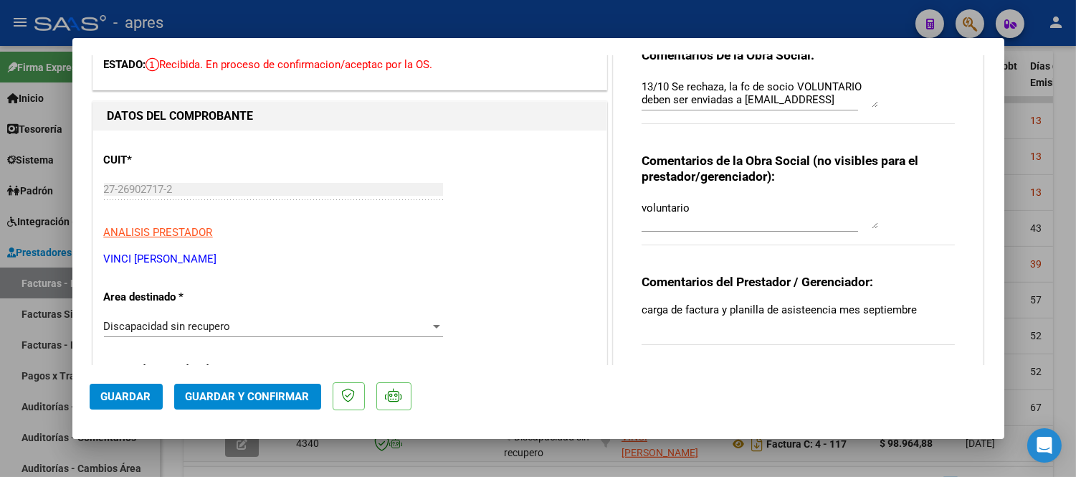
click at [582, 452] on div at bounding box center [538, 238] width 1076 height 477
type input "$ 0,00"
